Goal: Task Accomplishment & Management: Manage account settings

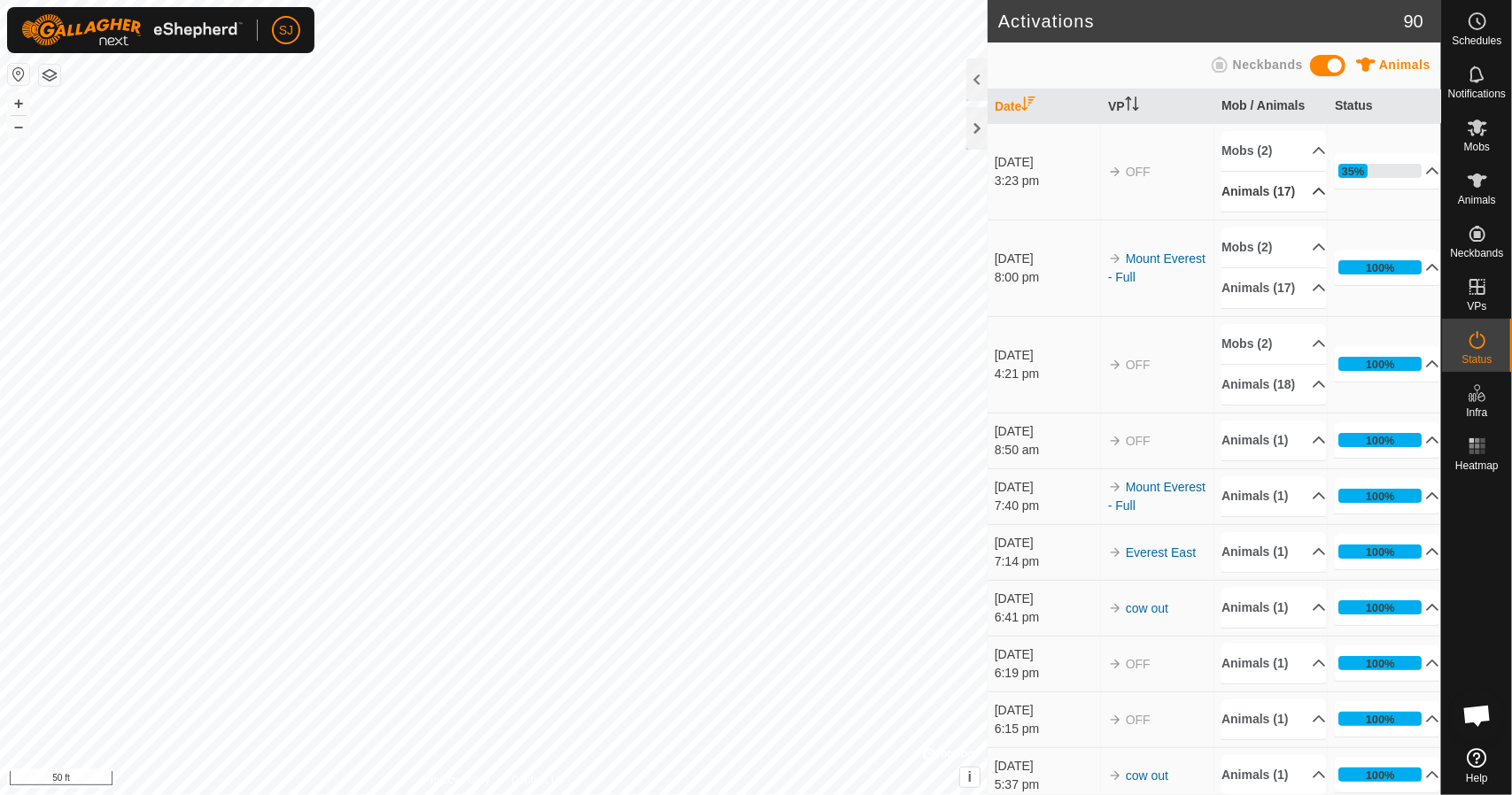
click at [1293, 198] on p-accordion-header "Animals (17)" at bounding box center [1274, 191] width 105 height 40
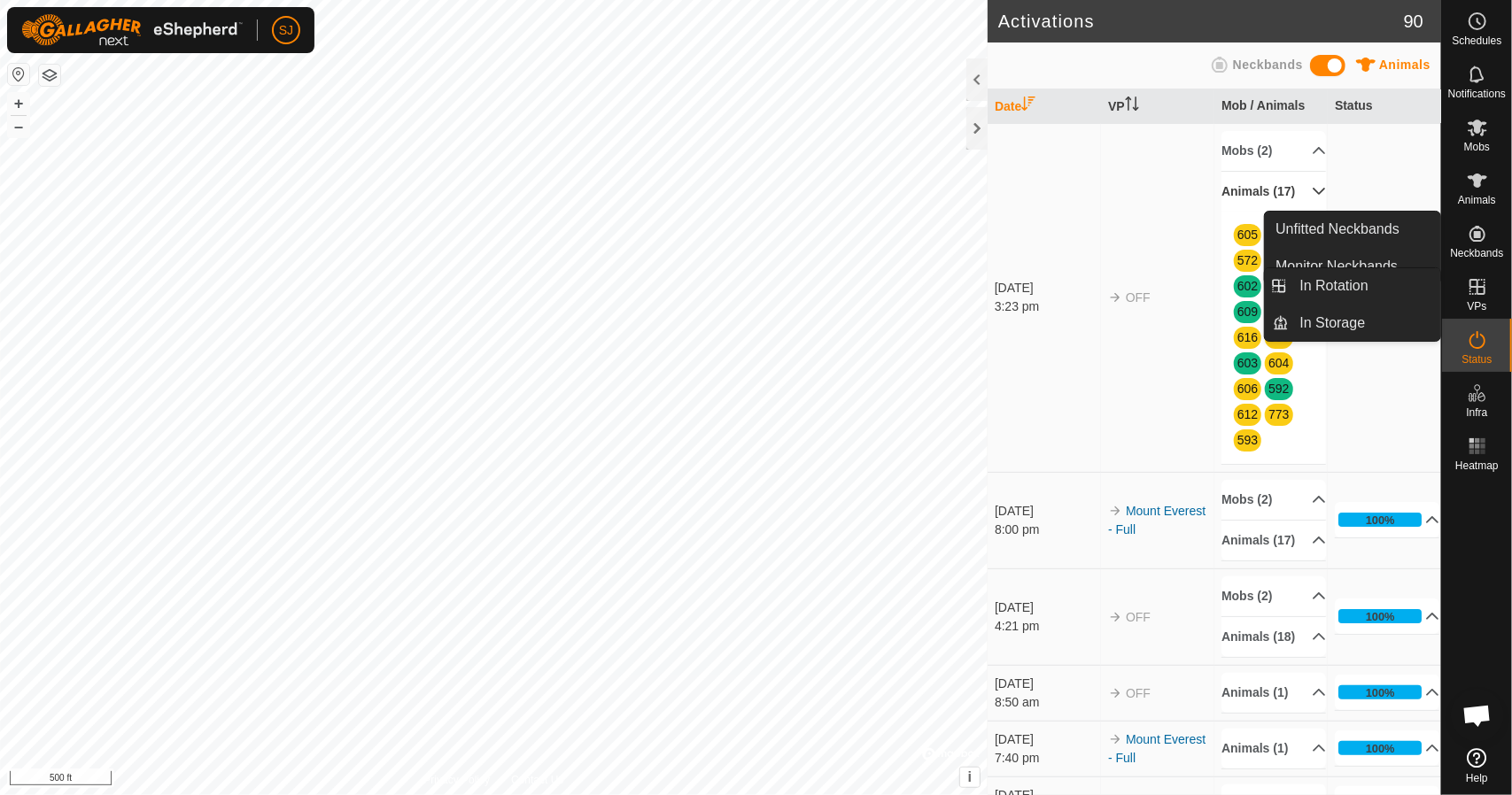
click at [1484, 295] on icon at bounding box center [1477, 287] width 21 height 21
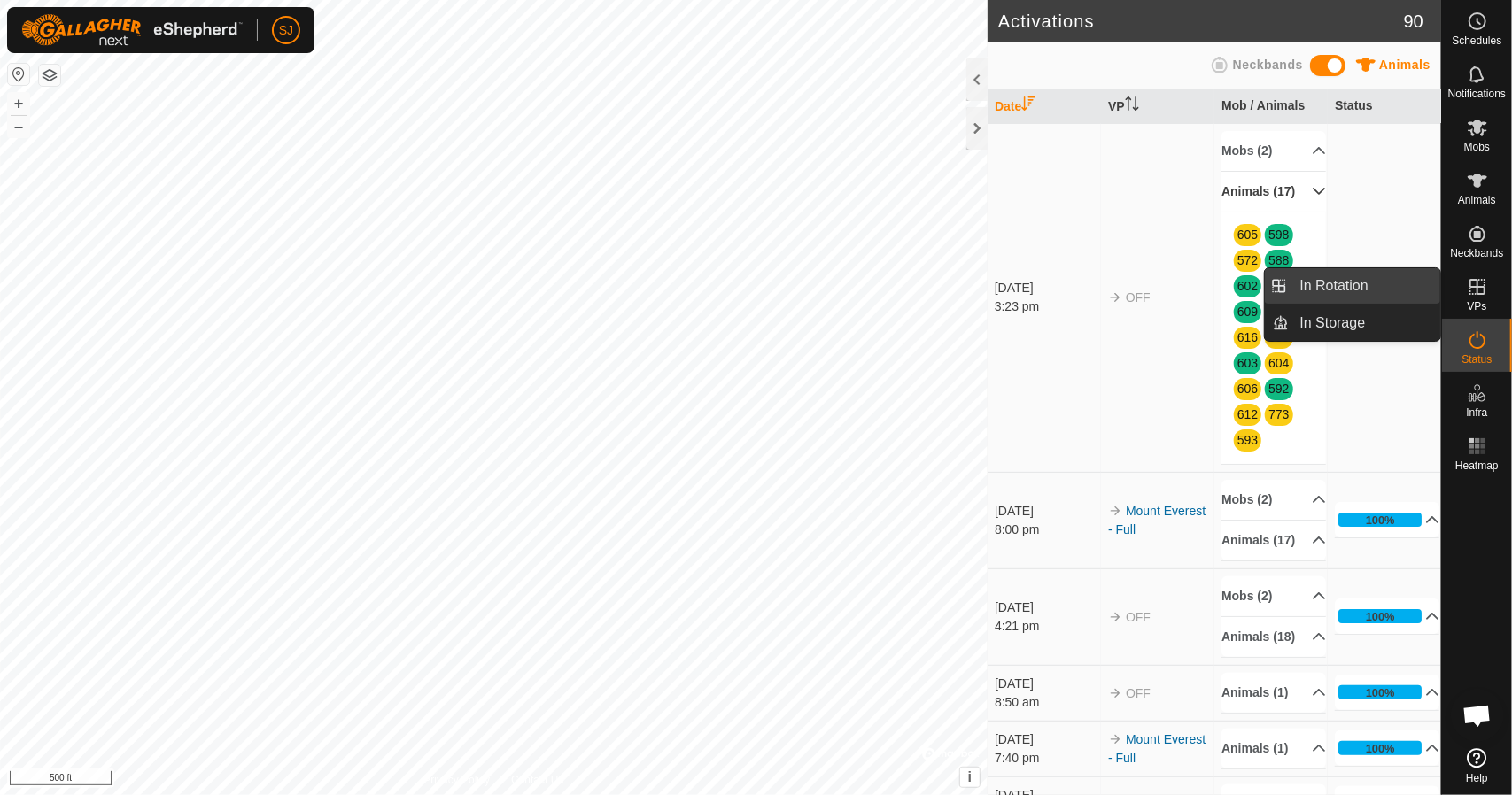
click at [1298, 286] on link "In Rotation" at bounding box center [1365, 286] width 151 height 36
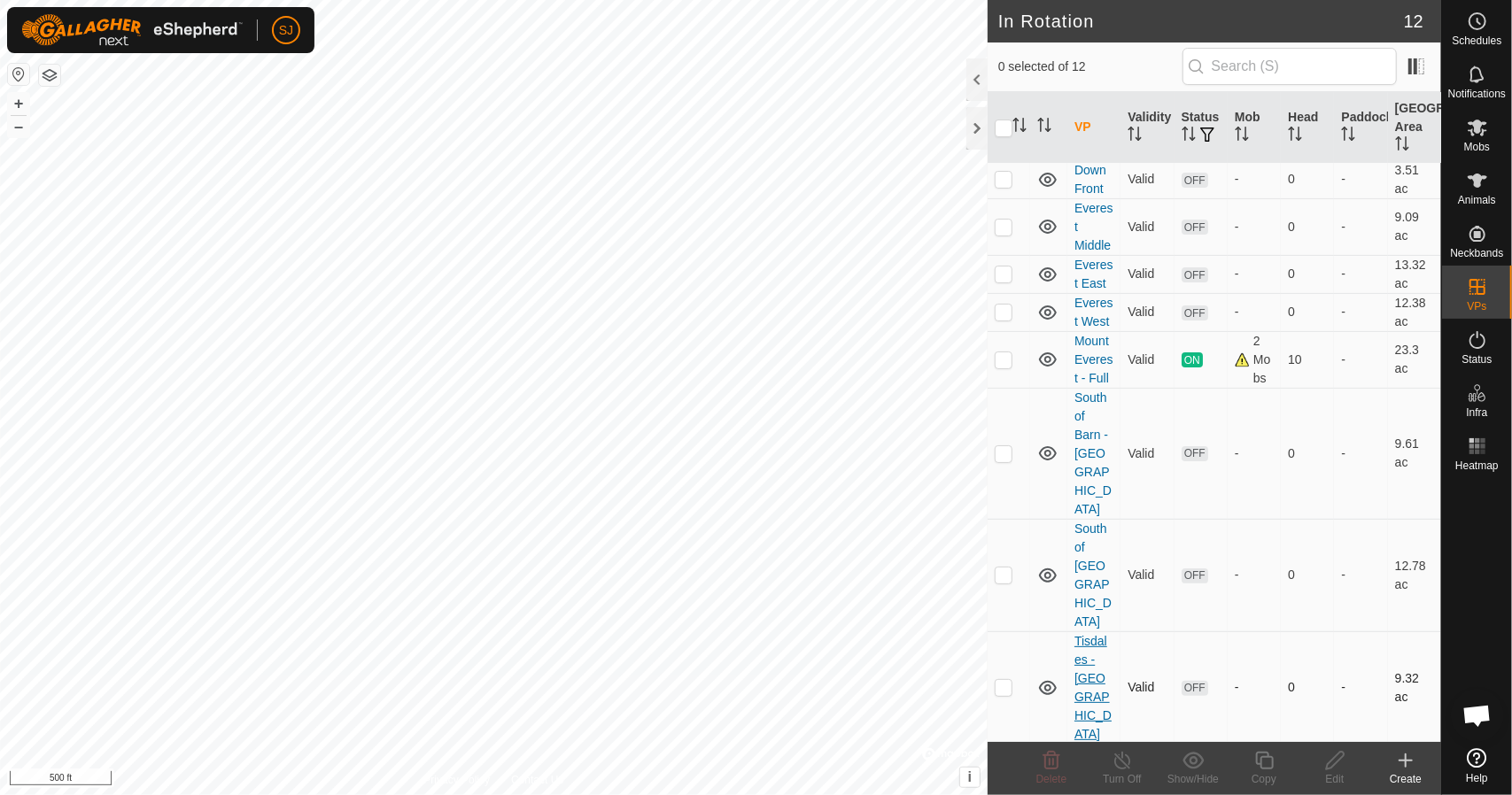
scroll to position [169, 0]
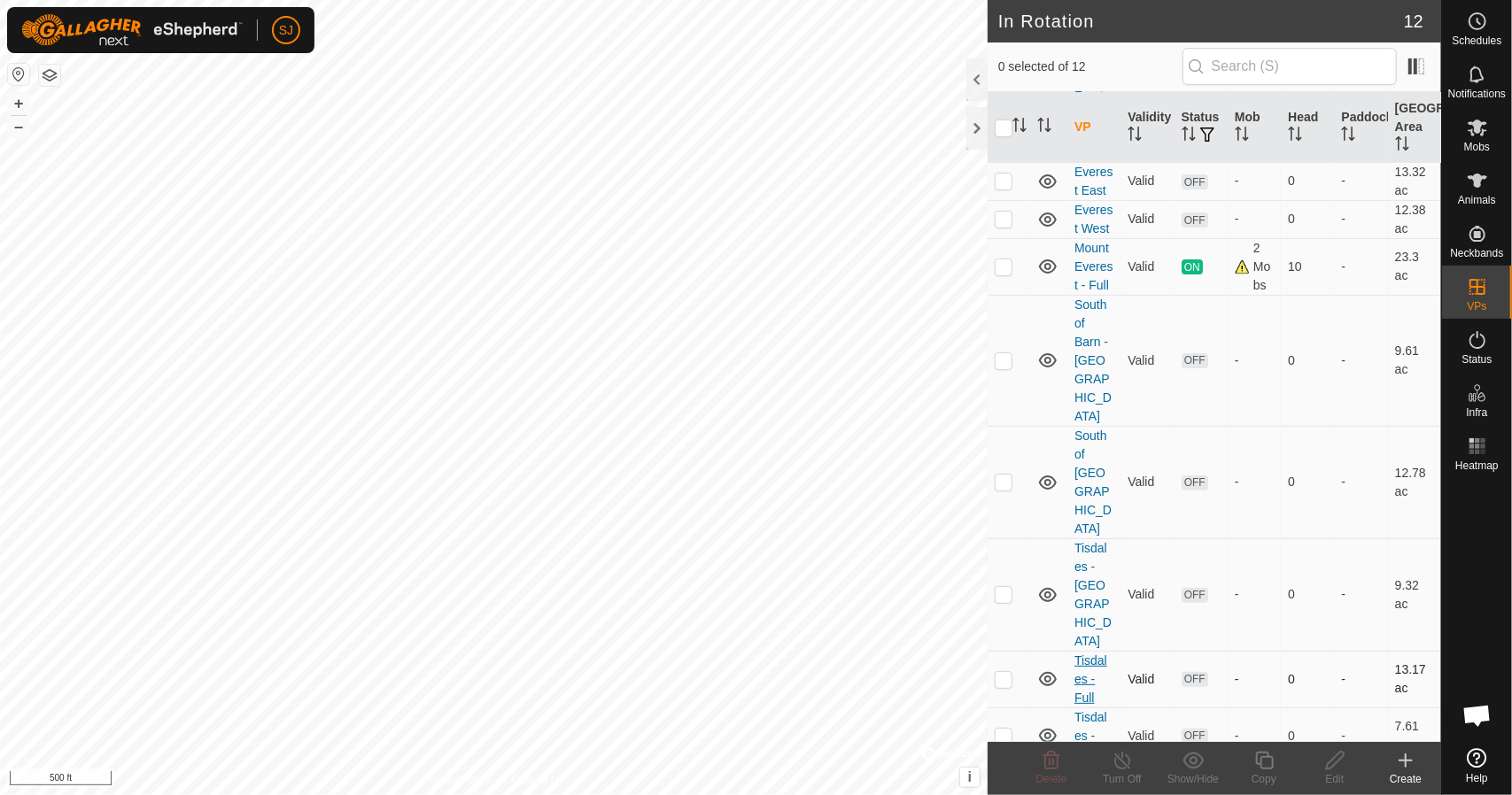
click at [1088, 654] on link "Tisdales - Full" at bounding box center [1090, 680] width 33 height 52
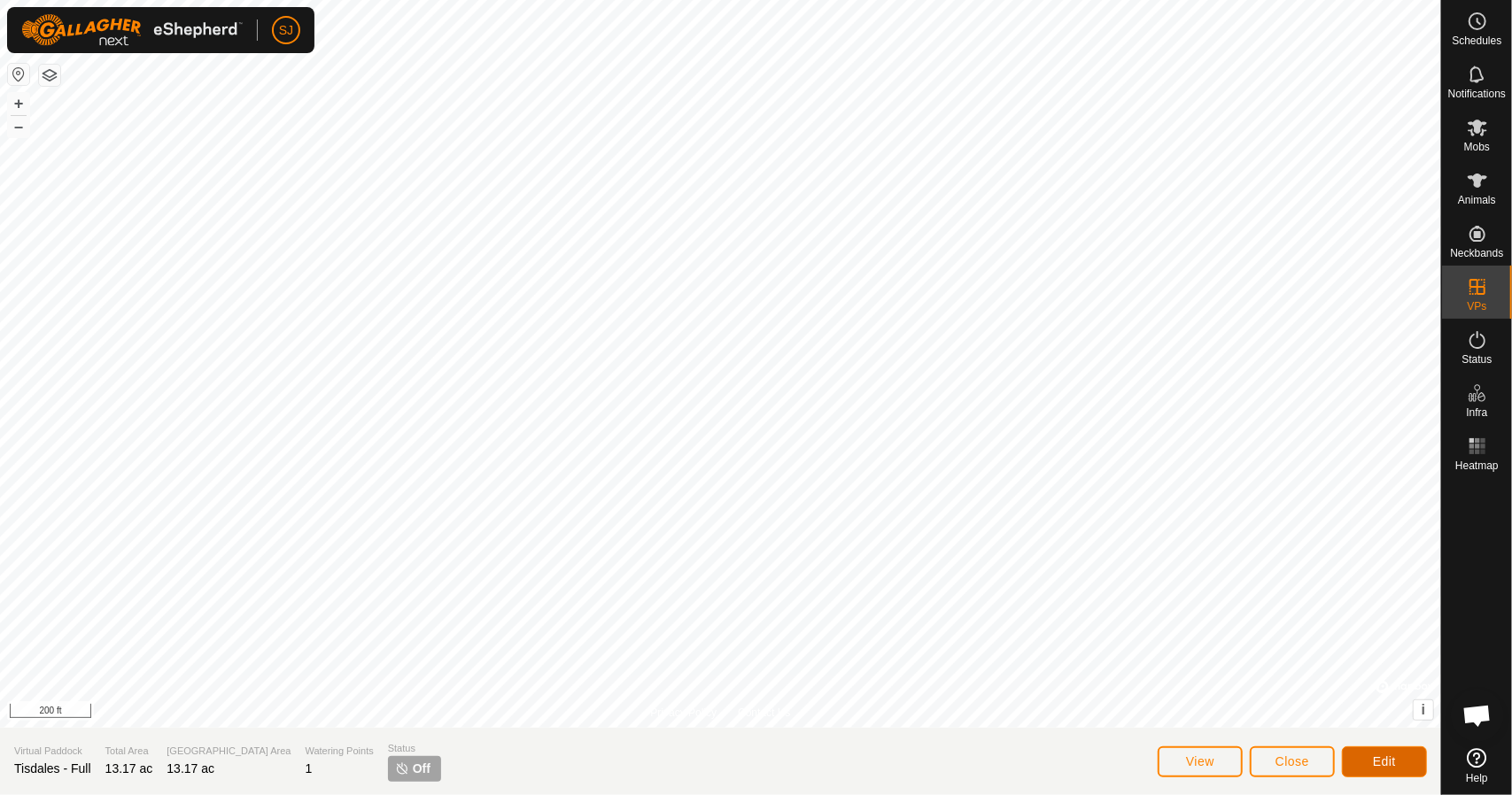
click at [1369, 762] on button "Edit" at bounding box center [1384, 761] width 85 height 31
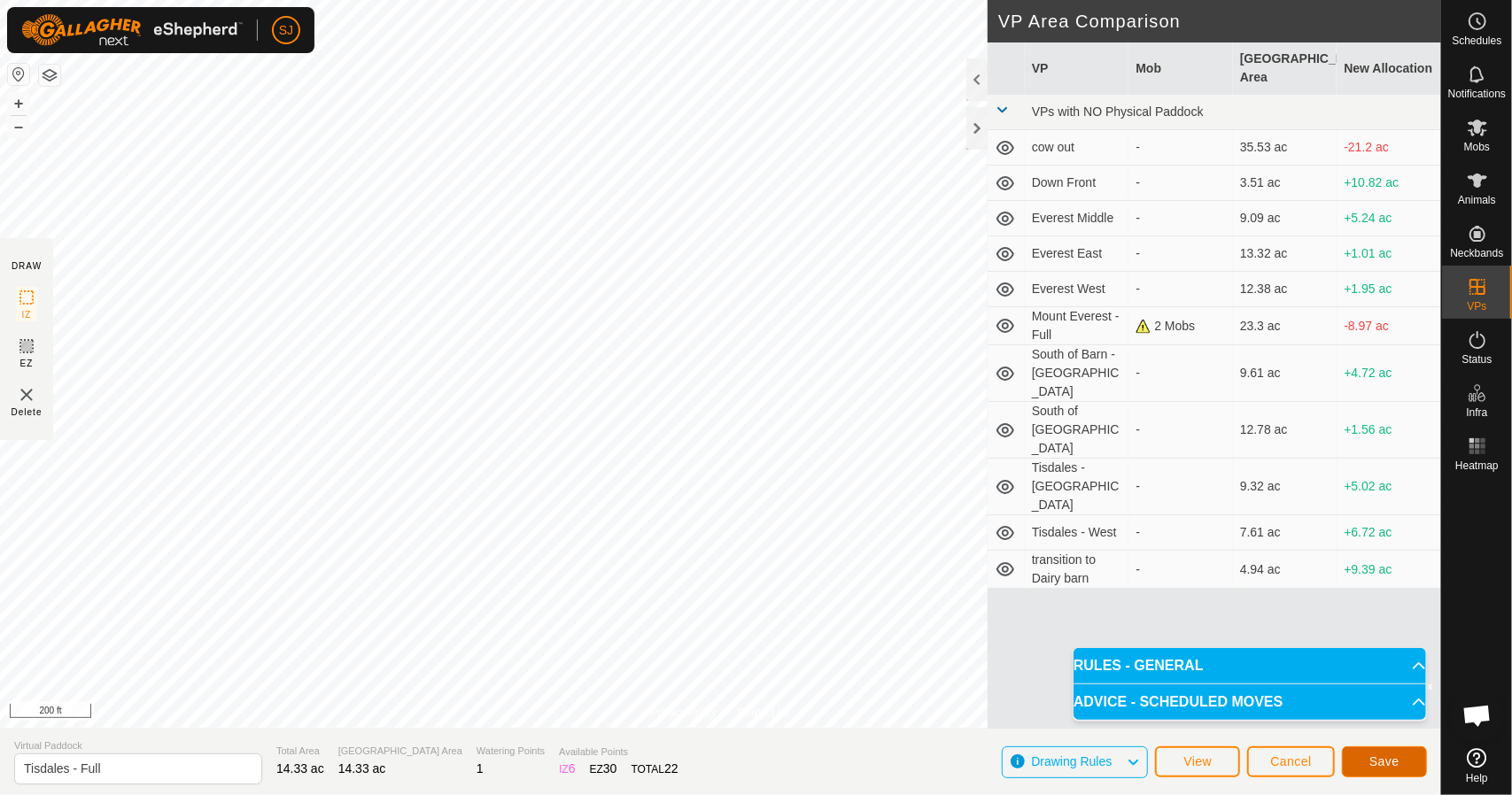
click at [1358, 763] on button "Save" at bounding box center [1384, 761] width 85 height 31
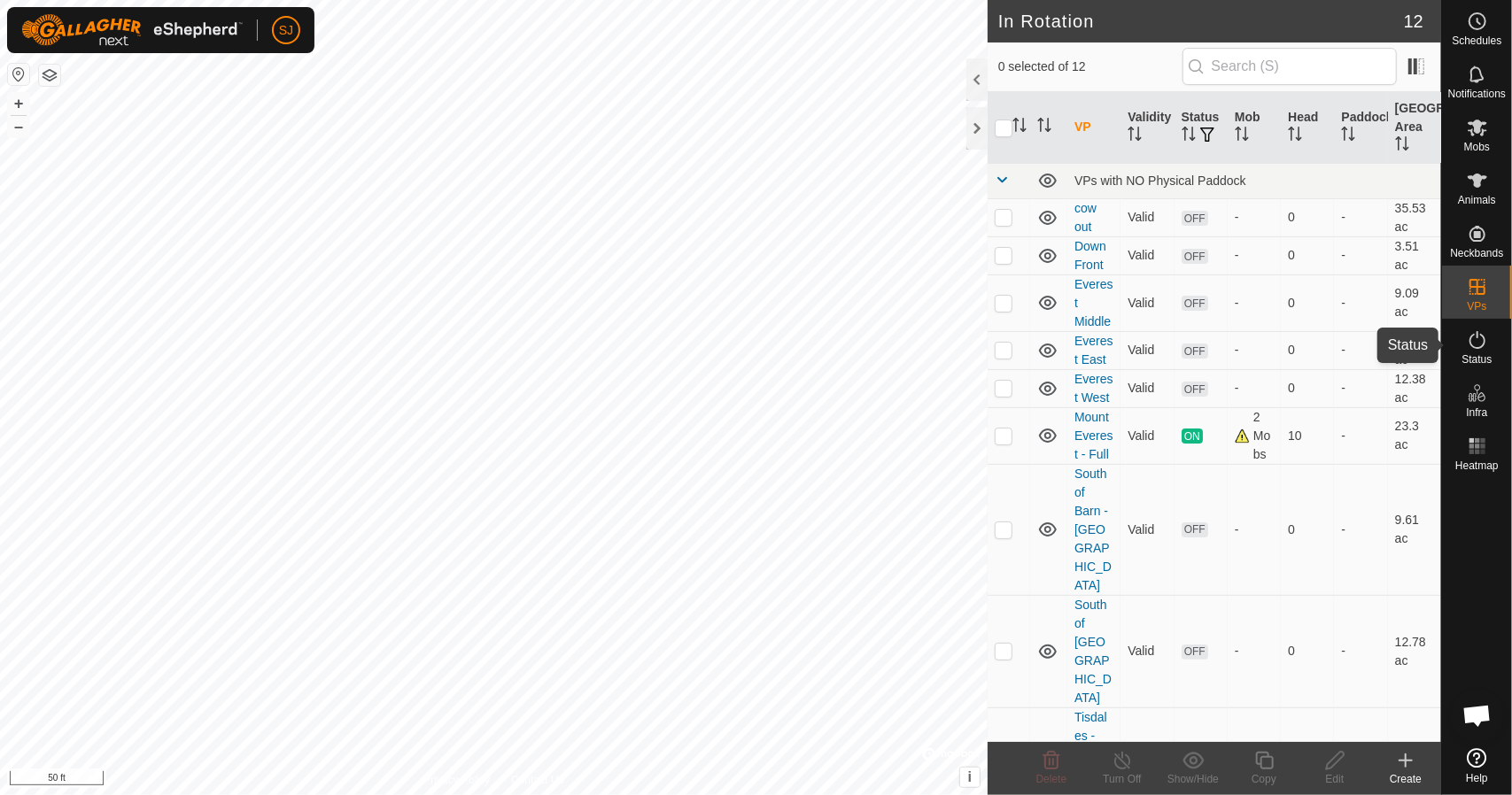
click at [1480, 352] on es-activation-svg-icon at bounding box center [1477, 340] width 32 height 28
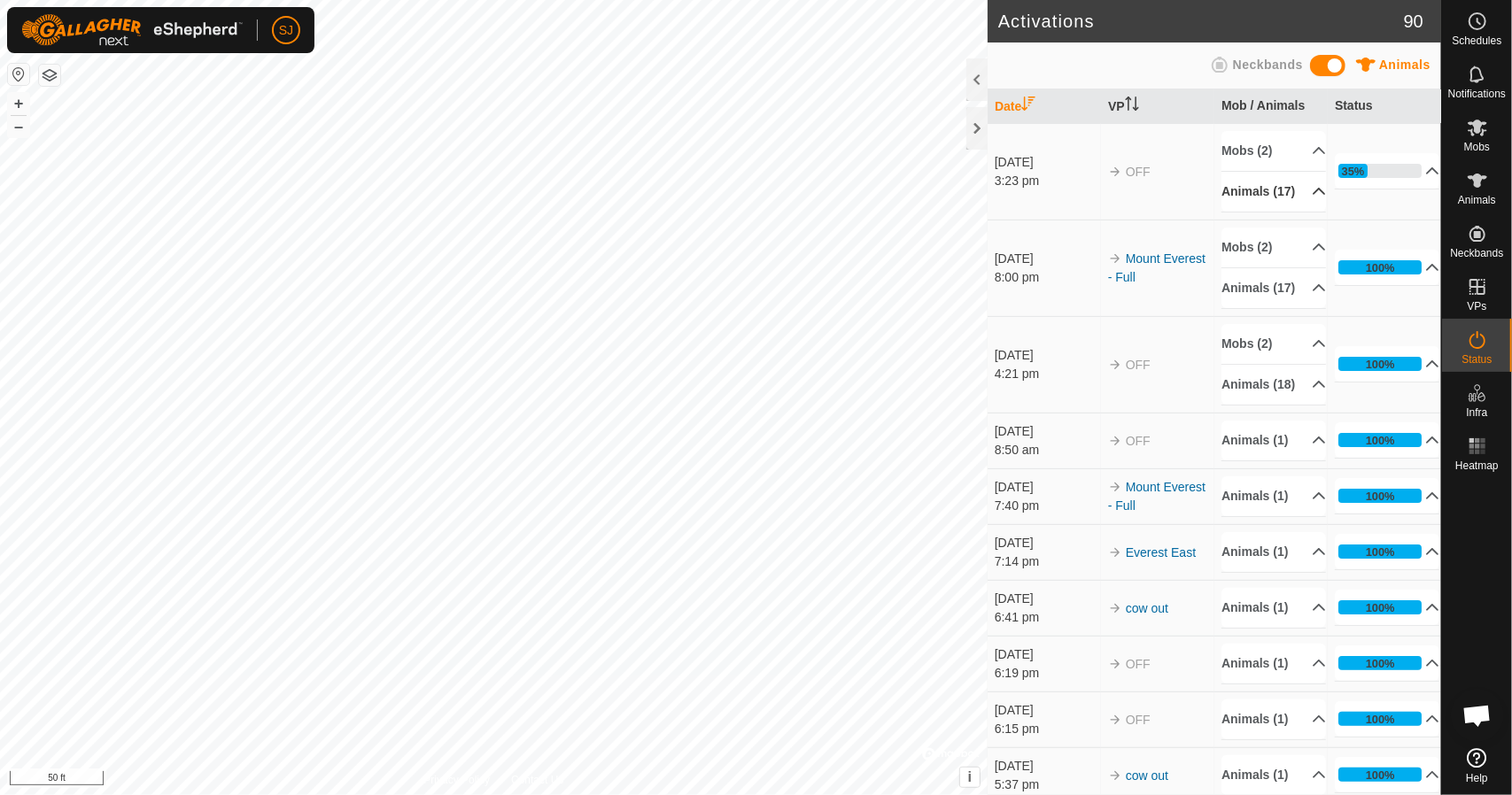
click at [1288, 204] on p-accordion-header "Animals (17)" at bounding box center [1274, 191] width 105 height 40
click at [1294, 191] on p-accordion-header "Animals (17)" at bounding box center [1274, 191] width 105 height 40
click at [1394, 183] on p-accordion-header "35%" at bounding box center [1387, 171] width 105 height 36
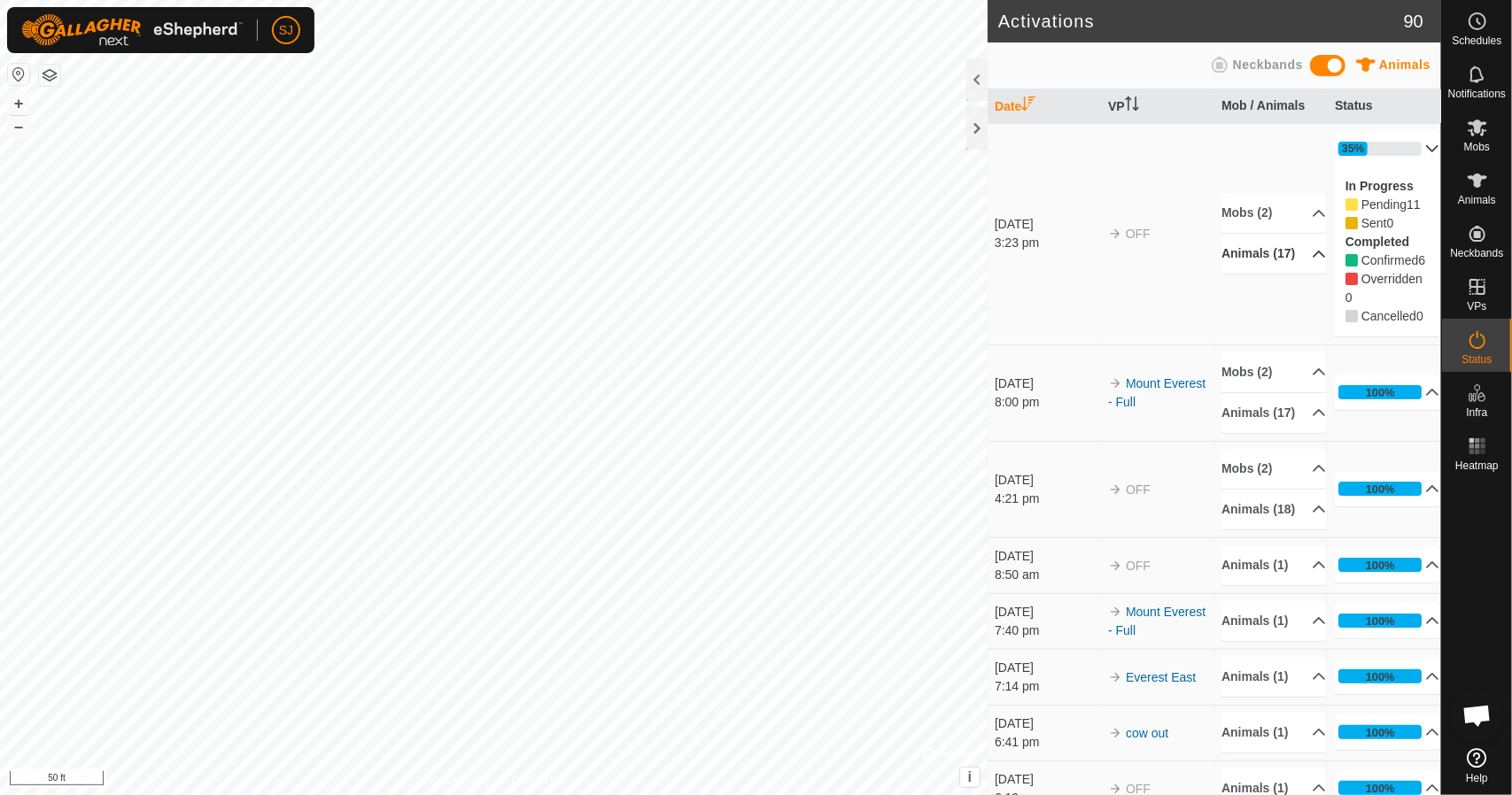
click at [1295, 265] on p-accordion-header "Animals (17)" at bounding box center [1274, 253] width 105 height 40
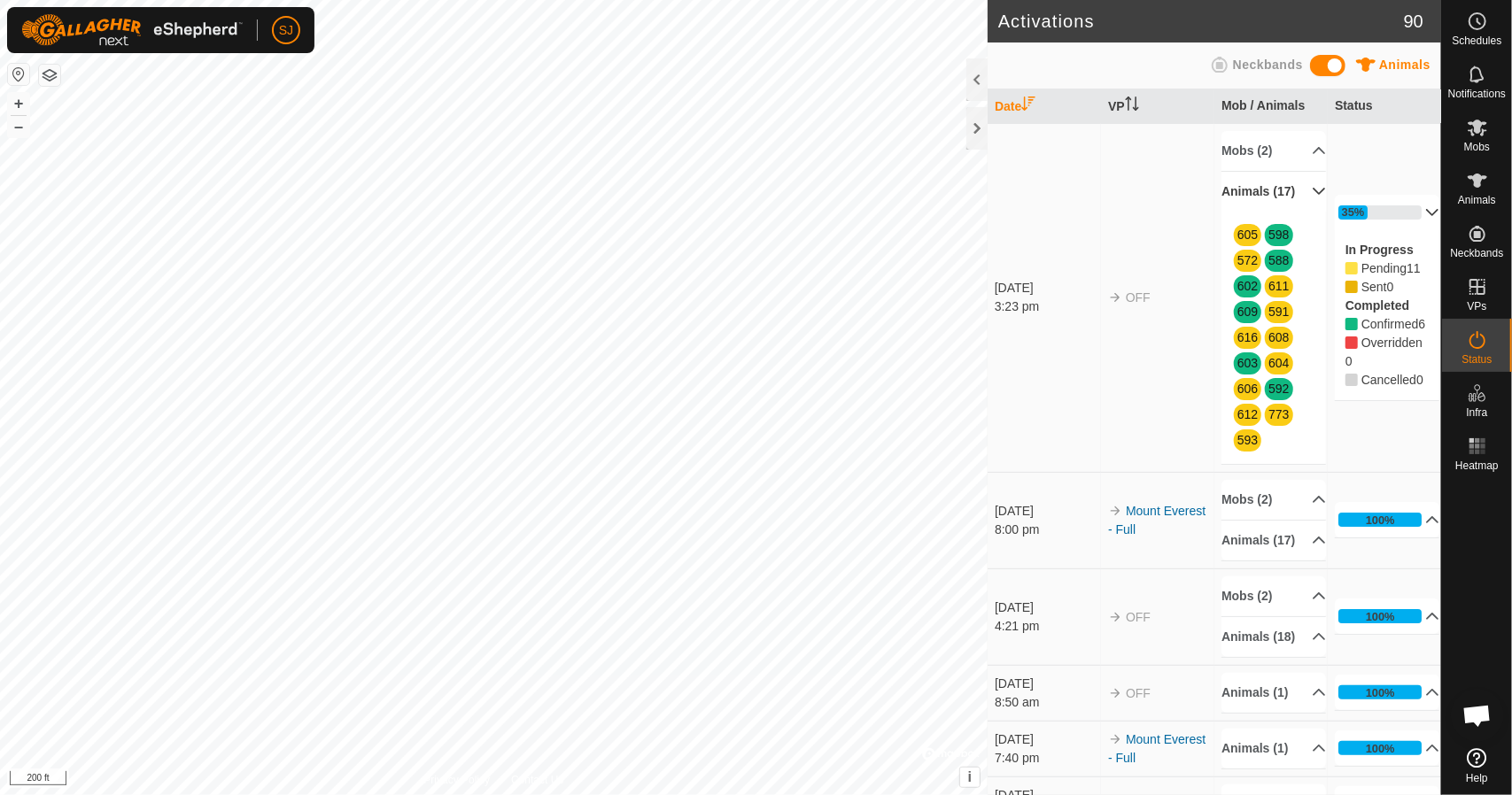
click at [1237, 190] on p-accordion-header "Animals (17)" at bounding box center [1274, 191] width 105 height 40
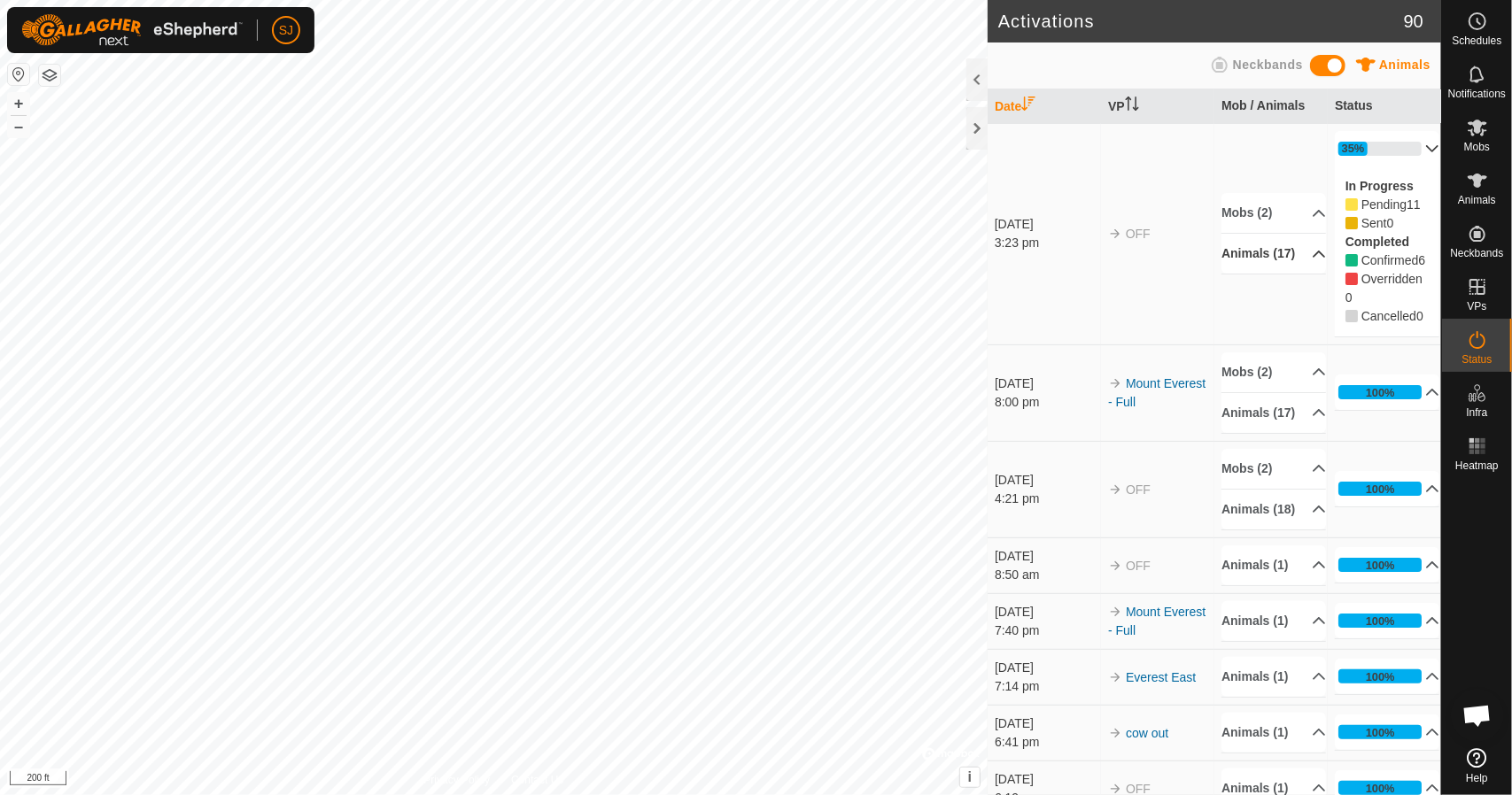
click at [1244, 257] on p-accordion-header "Animals (17)" at bounding box center [1274, 253] width 105 height 40
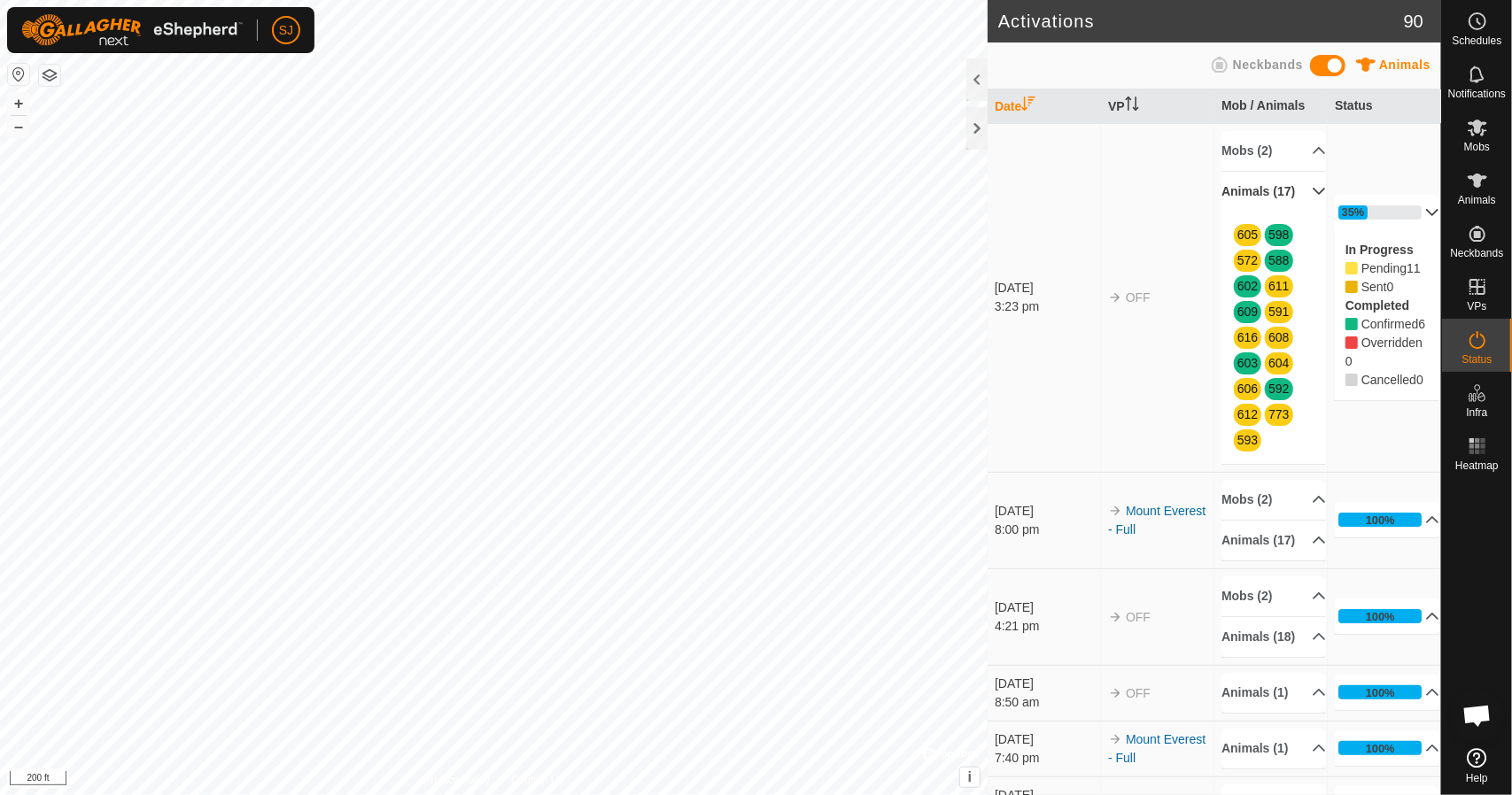
click at [1410, 206] on p-accordion-header "35%" at bounding box center [1387, 212] width 105 height 36
